Goal: Information Seeking & Learning: Learn about a topic

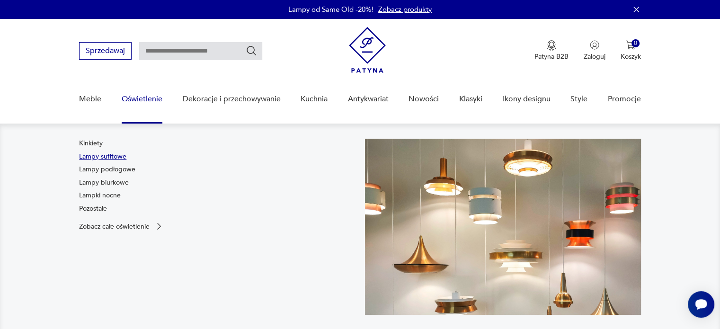
click at [106, 155] on link "Lampy sufitowe" at bounding box center [102, 156] width 47 height 9
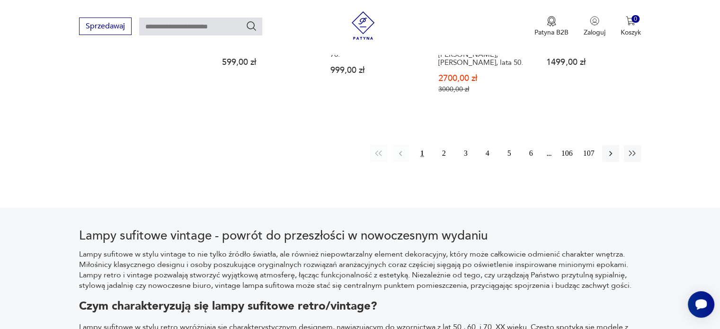
scroll to position [1035, 0]
click at [446, 144] on button "2" at bounding box center [443, 152] width 17 height 17
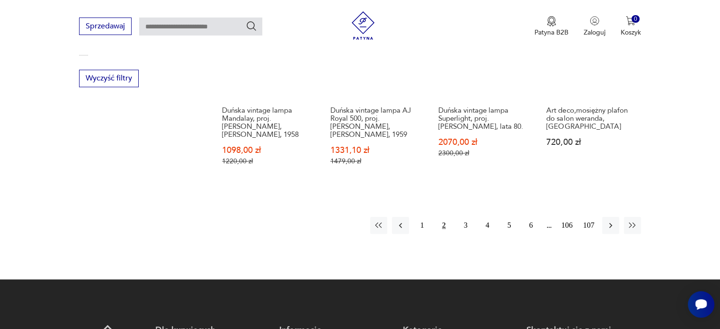
scroll to position [993, 0]
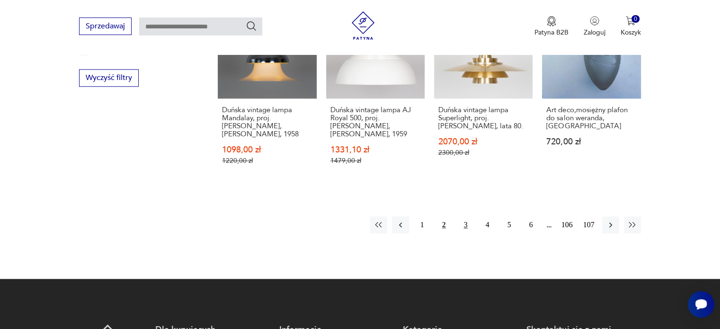
click at [461, 216] on button "3" at bounding box center [465, 224] width 17 height 17
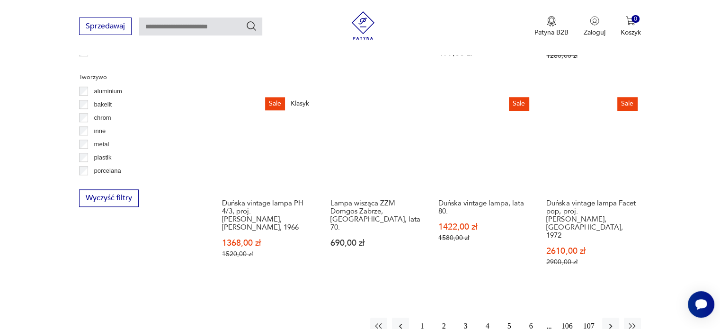
scroll to position [911, 0]
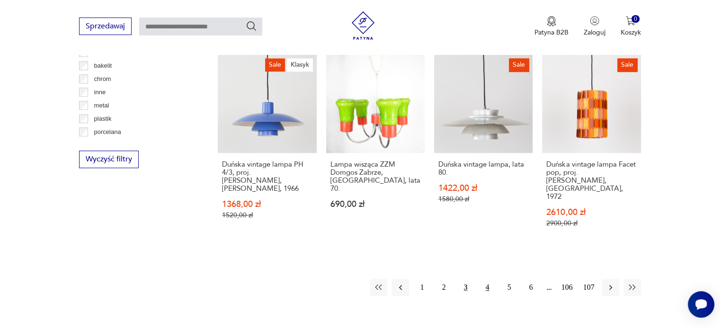
click at [485, 279] on button "4" at bounding box center [487, 287] width 17 height 17
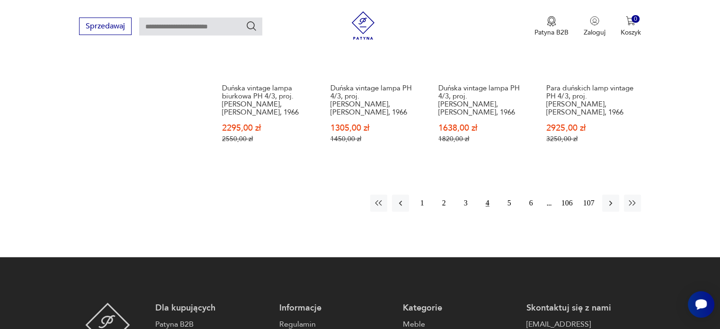
scroll to position [1036, 0]
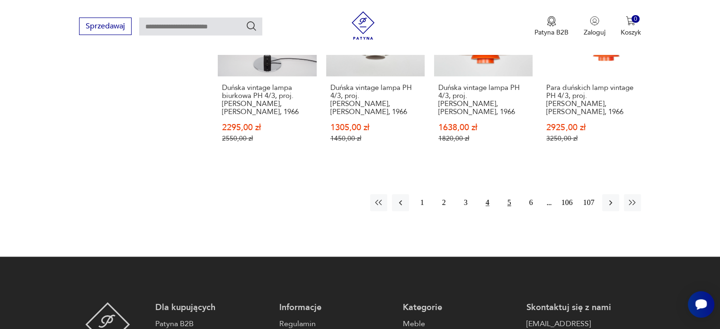
click at [509, 194] on button "5" at bounding box center [509, 202] width 17 height 17
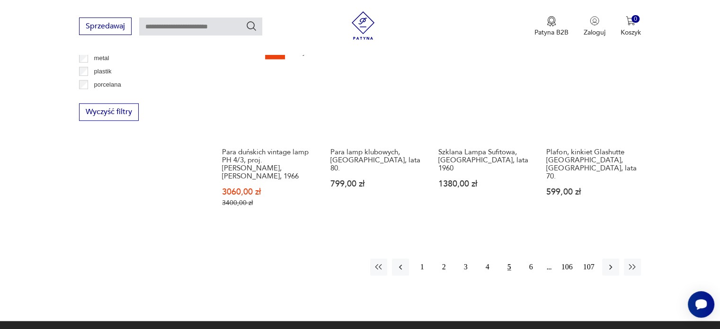
scroll to position [963, 0]
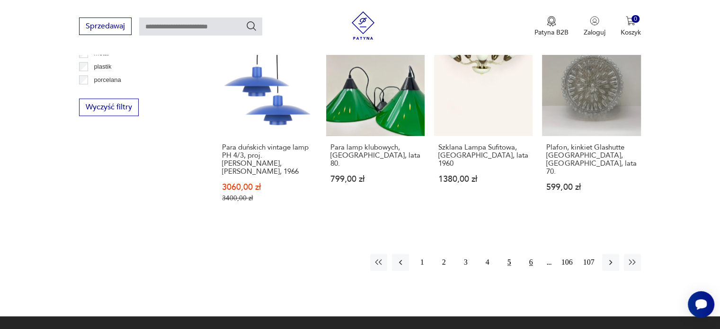
click at [532, 254] on button "6" at bounding box center [530, 262] width 17 height 17
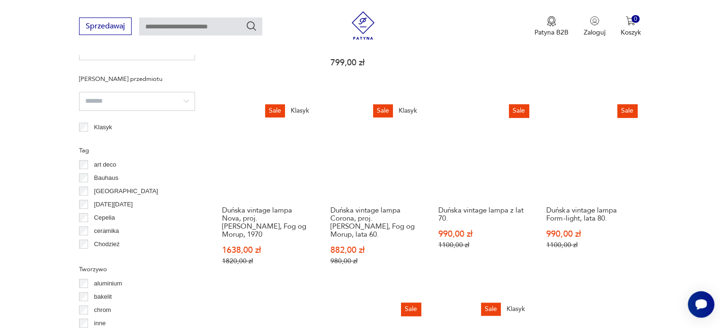
scroll to position [681, 0]
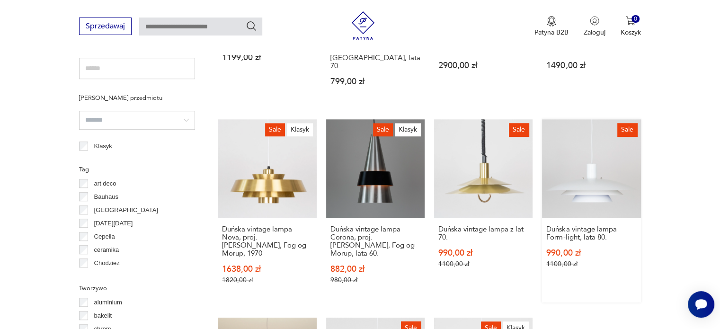
click at [582, 134] on link "Sale Duńska vintage lampa Form-light, lata 80. 990,00 zł 1100,00 zł" at bounding box center [591, 210] width 98 height 183
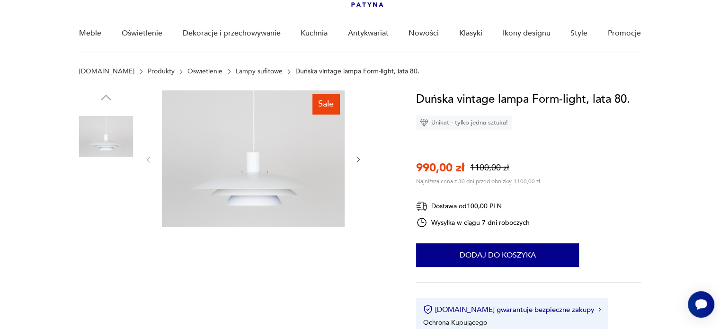
scroll to position [67, 0]
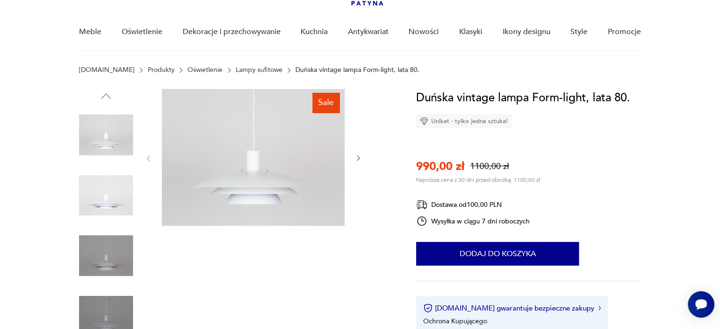
click at [114, 183] on img at bounding box center [106, 195] width 54 height 54
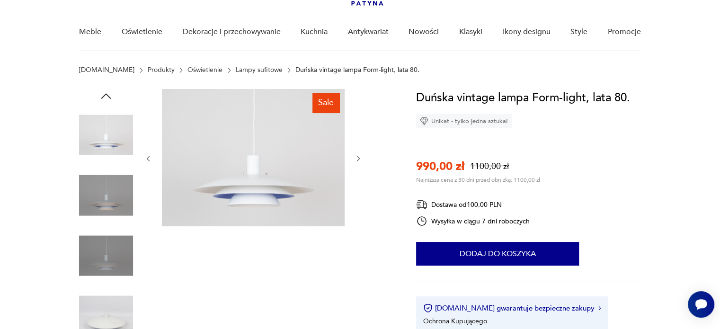
click at [103, 209] on img at bounding box center [106, 195] width 54 height 54
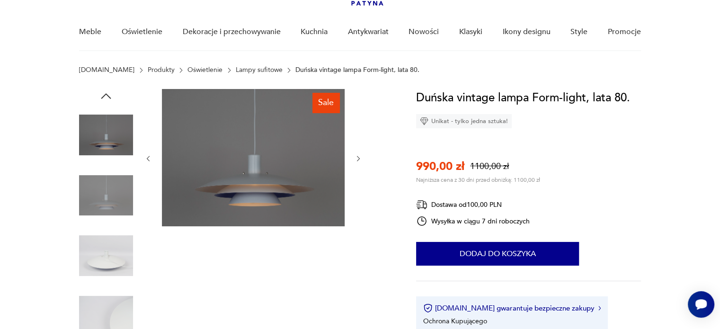
click at [101, 209] on img at bounding box center [106, 195] width 54 height 54
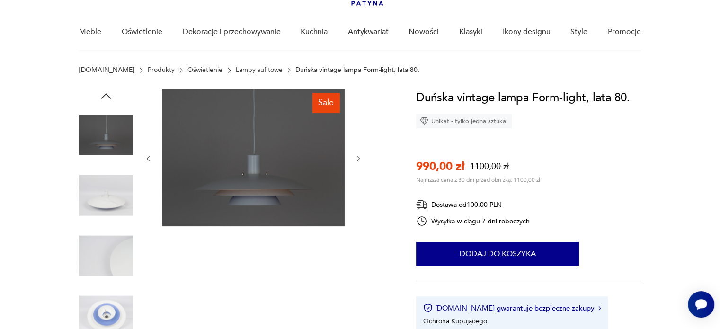
click at [101, 209] on img at bounding box center [106, 195] width 54 height 54
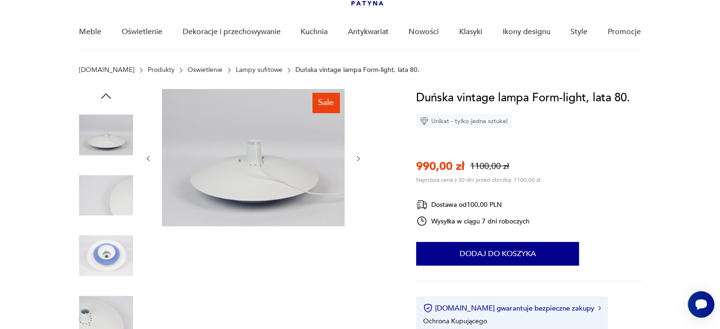
click at [101, 209] on img at bounding box center [106, 195] width 54 height 54
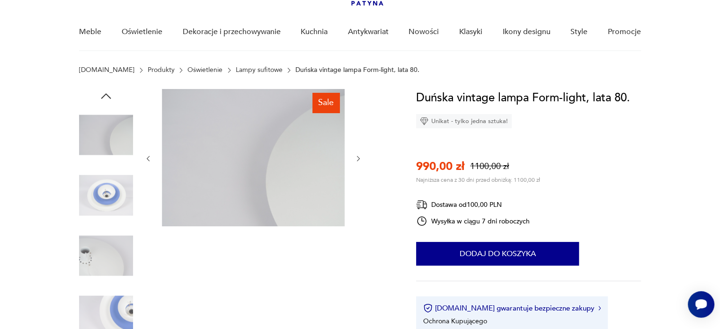
click at [101, 209] on img at bounding box center [106, 195] width 54 height 54
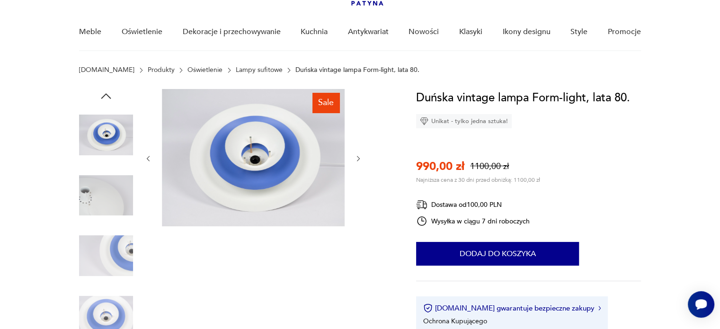
click at [99, 209] on img at bounding box center [106, 195] width 54 height 54
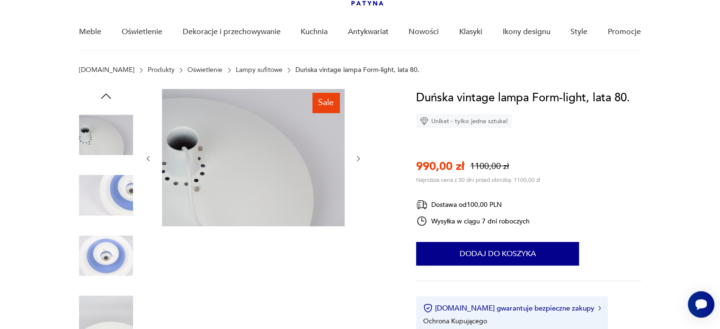
click at [99, 209] on img at bounding box center [106, 195] width 54 height 54
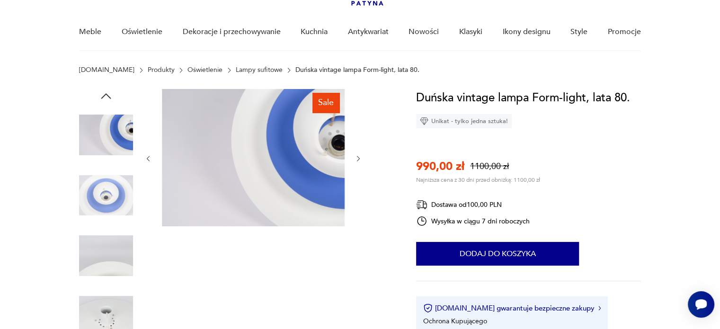
scroll to position [0, 0]
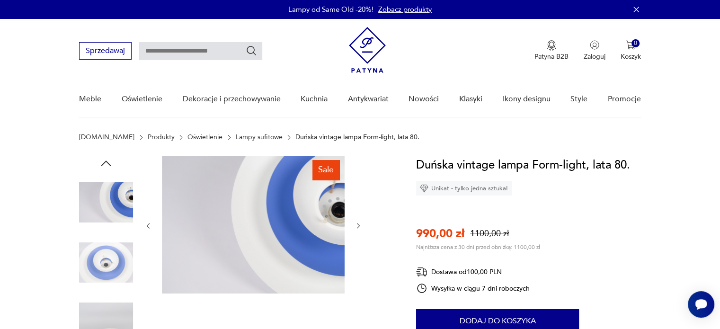
click at [103, 159] on icon "button" at bounding box center [106, 163] width 14 height 14
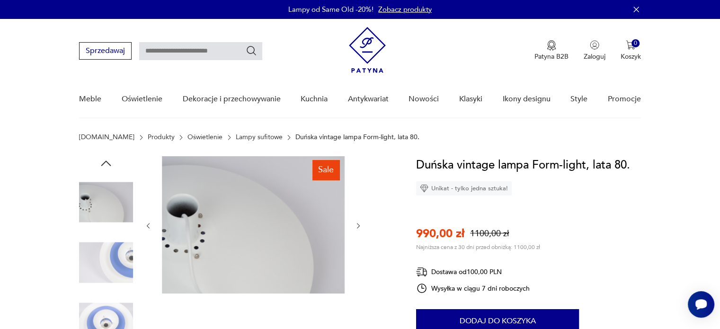
click at [103, 159] on icon "button" at bounding box center [106, 163] width 14 height 14
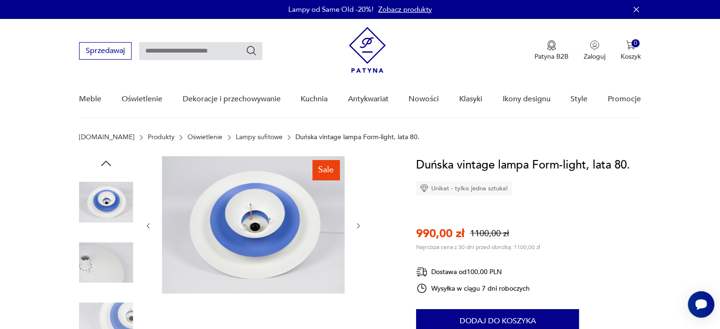
click at [103, 159] on icon "button" at bounding box center [106, 163] width 14 height 14
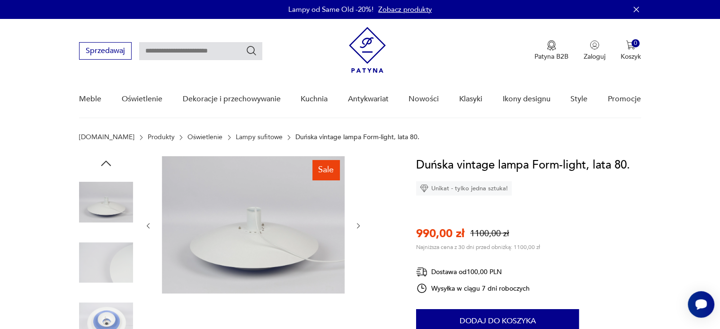
click at [108, 193] on img at bounding box center [106, 202] width 54 height 54
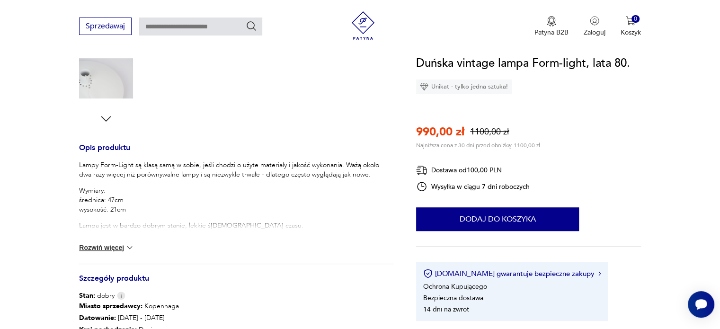
scroll to position [395, 0]
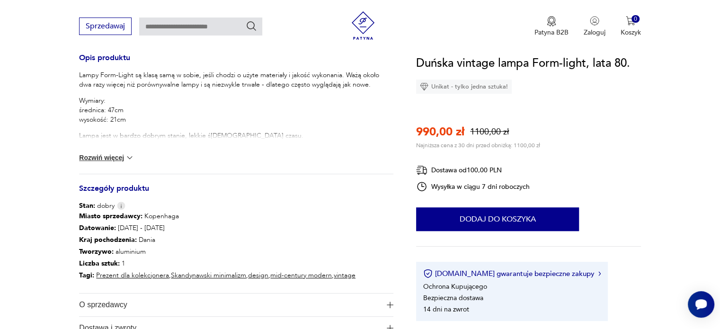
click at [111, 154] on button "Rozwiń więcej" at bounding box center [106, 157] width 55 height 9
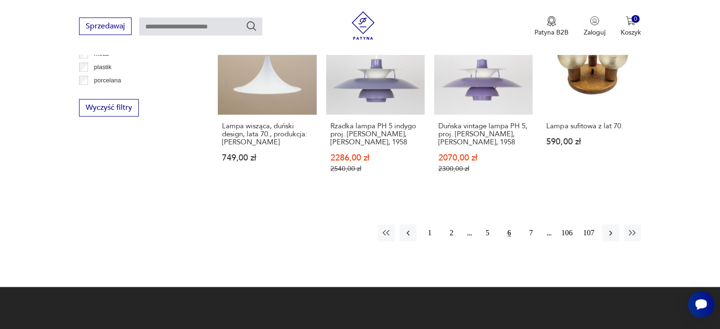
scroll to position [965, 0]
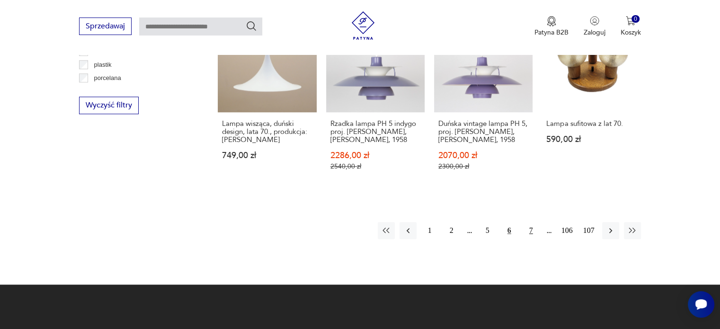
click at [527, 222] on button "7" at bounding box center [530, 230] width 17 height 17
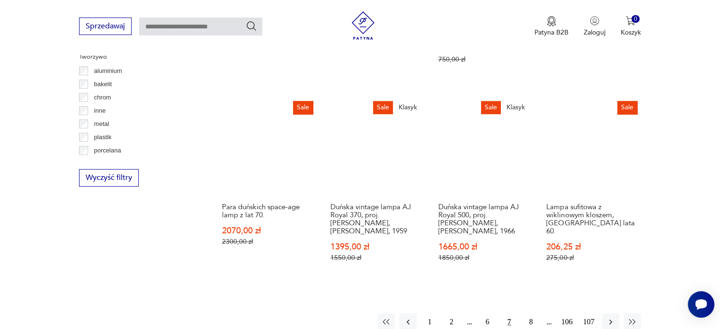
scroll to position [1008, 0]
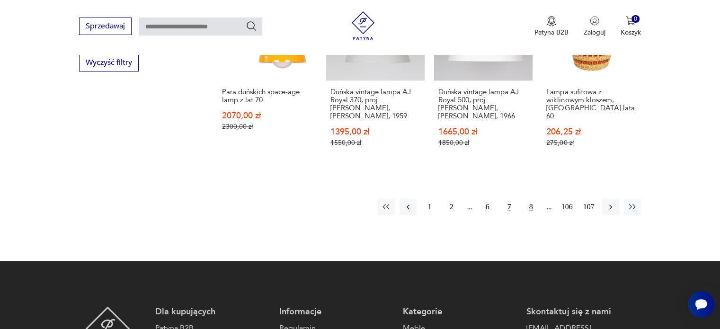
click at [533, 198] on button "8" at bounding box center [530, 206] width 17 height 17
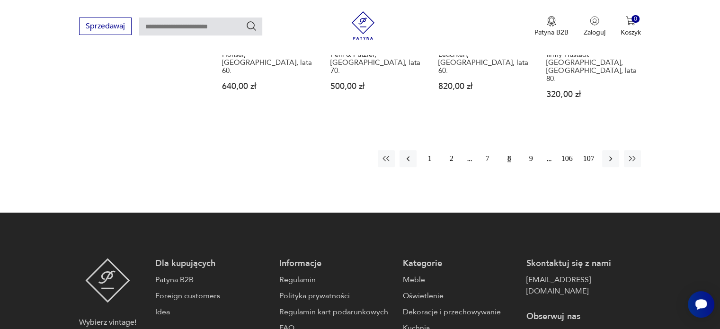
scroll to position [1055, 0]
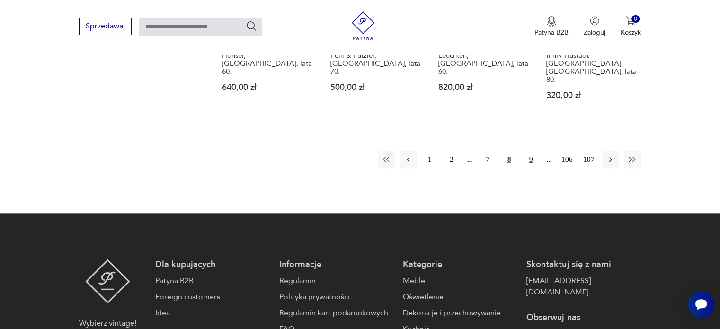
click at [527, 151] on button "9" at bounding box center [530, 159] width 17 height 17
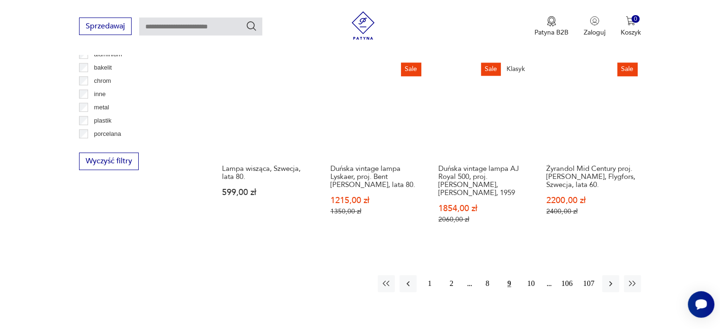
scroll to position [912, 0]
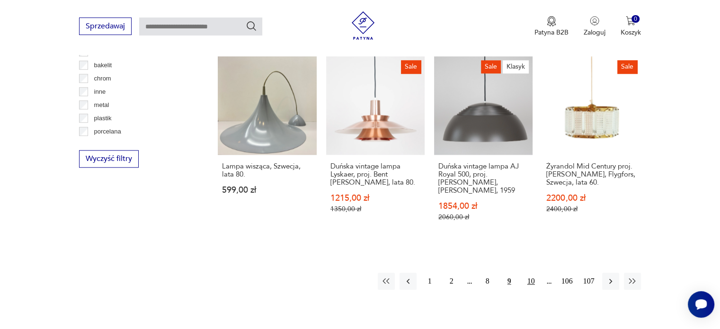
click at [532, 273] on button "10" at bounding box center [530, 281] width 17 height 17
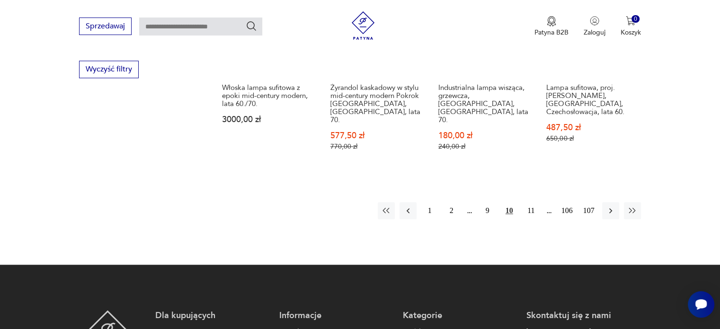
scroll to position [1002, 0]
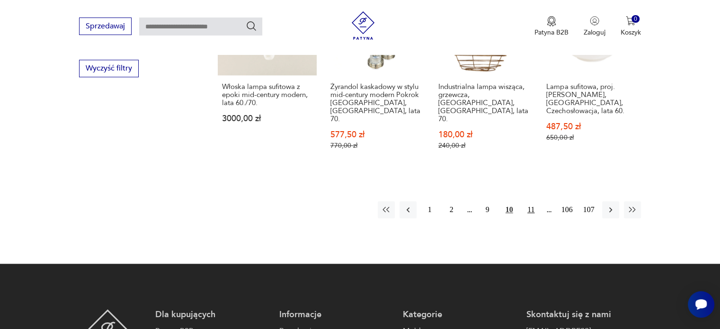
click at [532, 201] on button "11" at bounding box center [530, 209] width 17 height 17
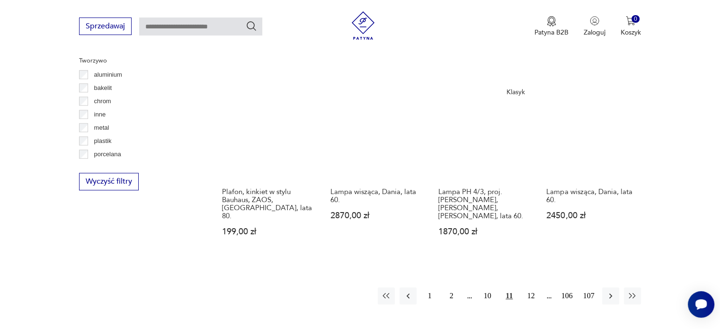
scroll to position [890, 0]
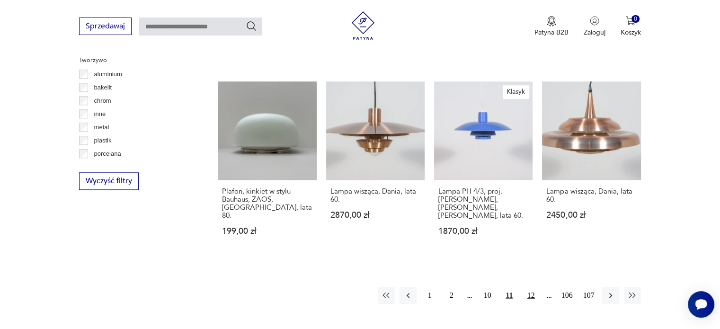
click at [537, 287] on button "12" at bounding box center [530, 295] width 17 height 17
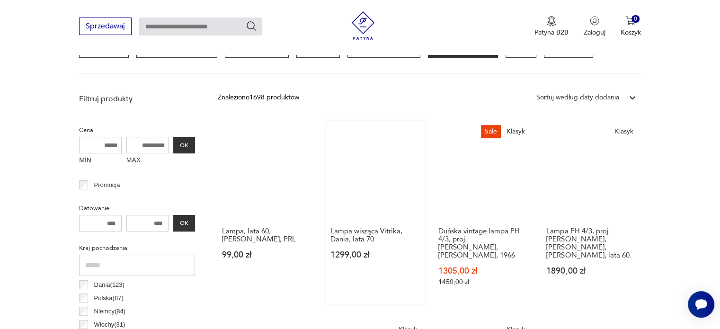
scroll to position [277, 0]
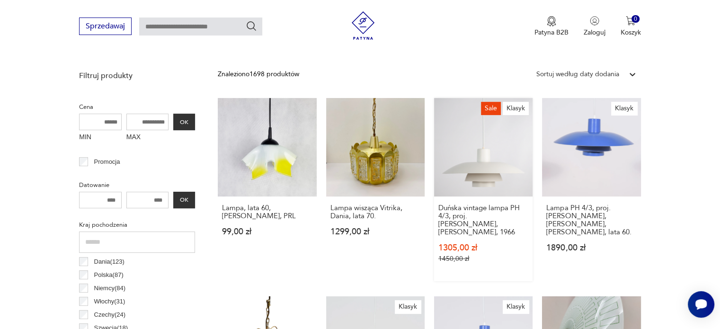
click at [487, 180] on link "Sale Klasyk Duńska vintage lampa PH 4/3, proj. [PERSON_NAME], [PERSON_NAME], 19…" at bounding box center [483, 189] width 98 height 183
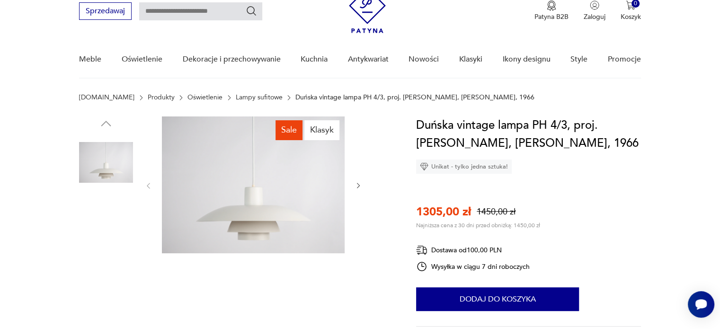
scroll to position [40, 0]
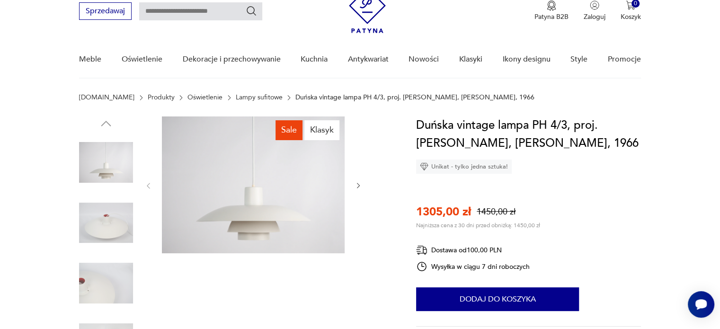
click at [114, 211] on img at bounding box center [106, 223] width 54 height 54
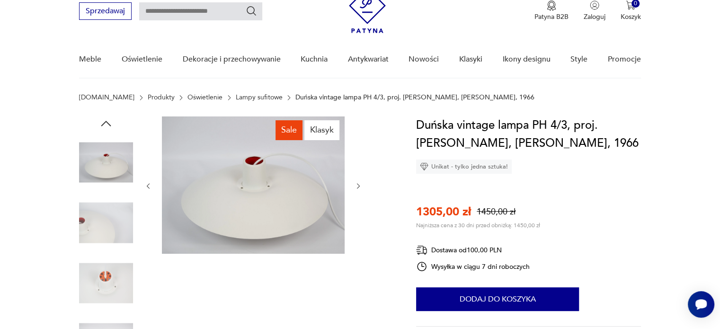
click at [107, 235] on img at bounding box center [106, 223] width 54 height 54
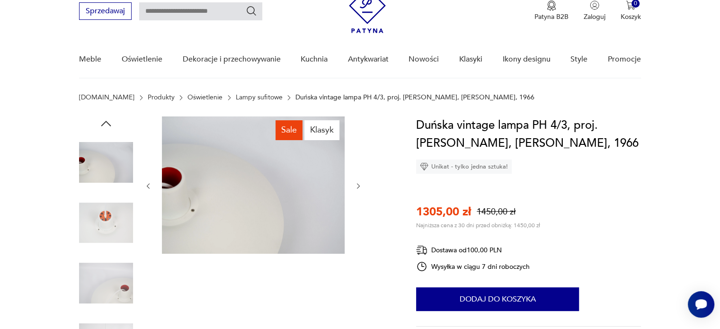
click at [107, 235] on img at bounding box center [106, 223] width 54 height 54
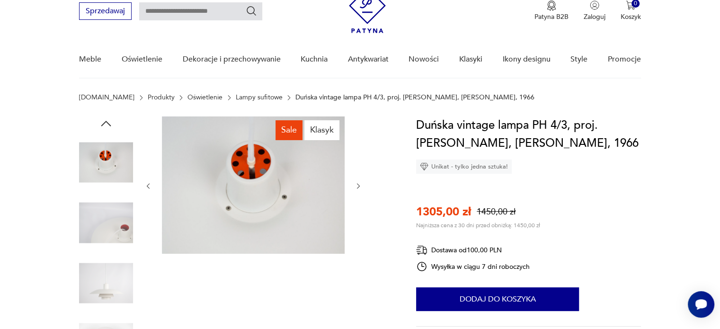
click at [107, 235] on img at bounding box center [106, 223] width 54 height 54
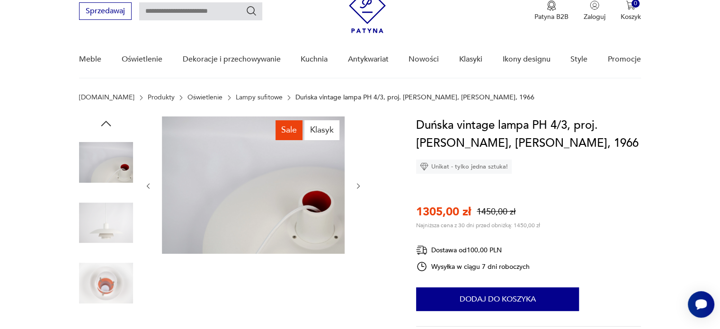
click at [107, 235] on img at bounding box center [106, 223] width 54 height 54
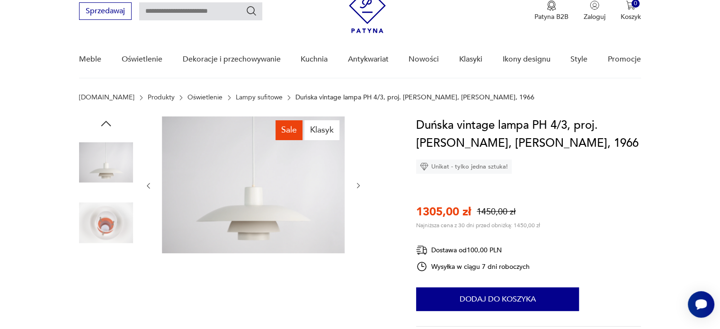
click at [107, 235] on img at bounding box center [106, 223] width 54 height 54
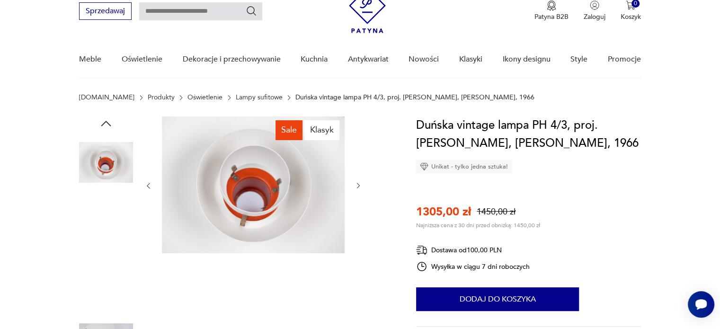
click at [107, 235] on img at bounding box center [106, 223] width 54 height 54
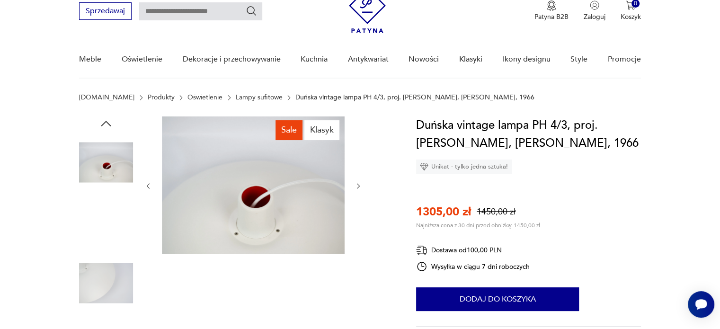
click at [107, 235] on img at bounding box center [106, 223] width 54 height 54
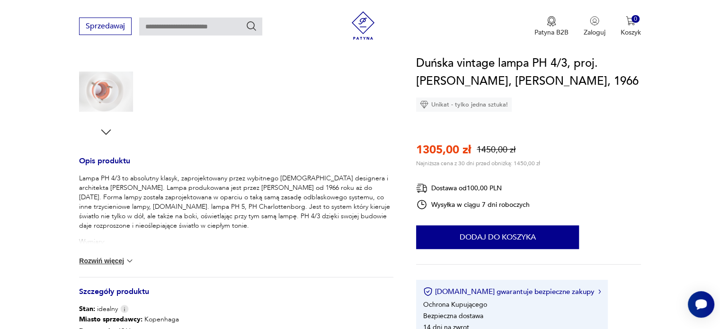
scroll to position [293, 0]
click at [106, 258] on button "Rozwiń więcej" at bounding box center [106, 258] width 55 height 9
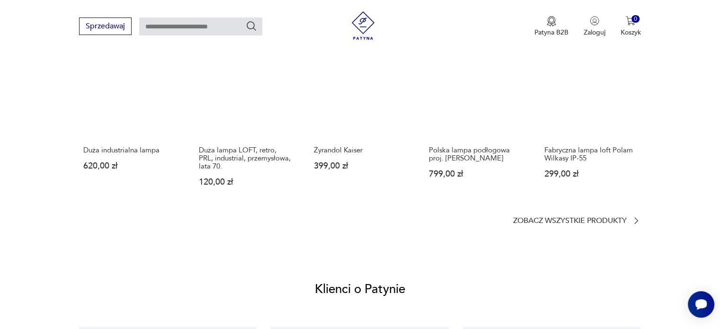
scroll to position [853, 0]
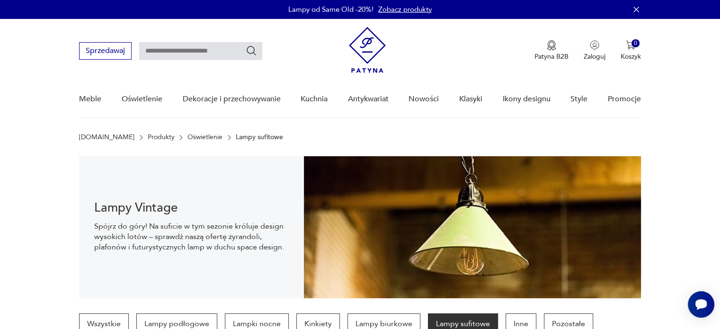
click at [15, 139] on section "[DOMAIN_NAME] Produkty Oświetlenie Lampy sufitowe" at bounding box center [360, 137] width 720 height 8
